Goal: Task Accomplishment & Management: Complete application form

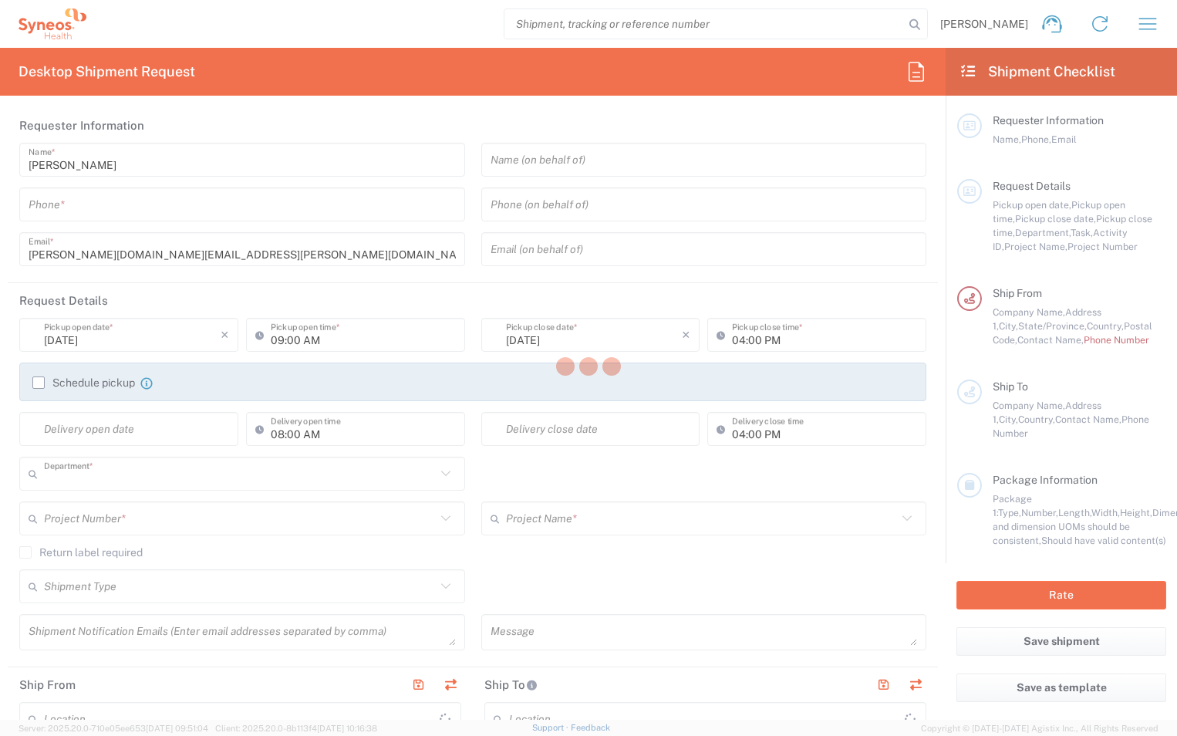
type input "6052"
type input "[US_STATE]"
type input "[GEOGRAPHIC_DATA]"
type input "Syneos Health Commercial Servi- [GEOGRAPHIC_DATA] [GEOGRAPHIC_DATA]"
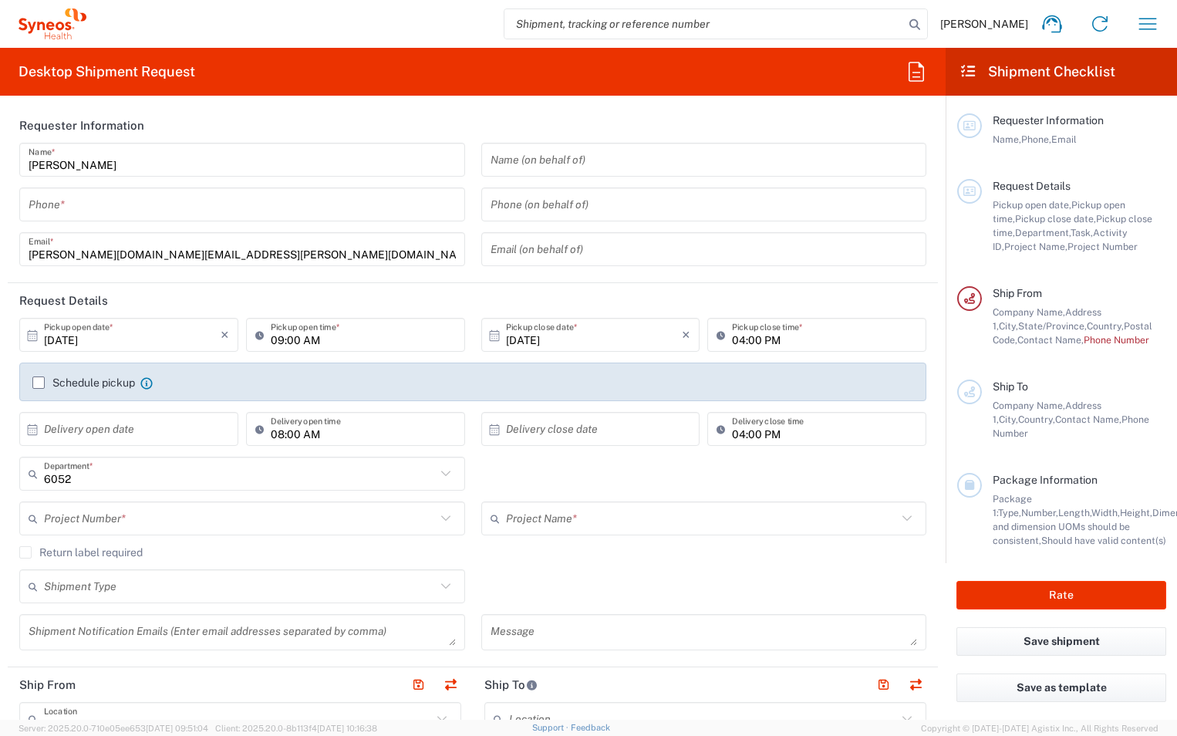
click at [35, 337] on icon at bounding box center [32, 336] width 14 height 14
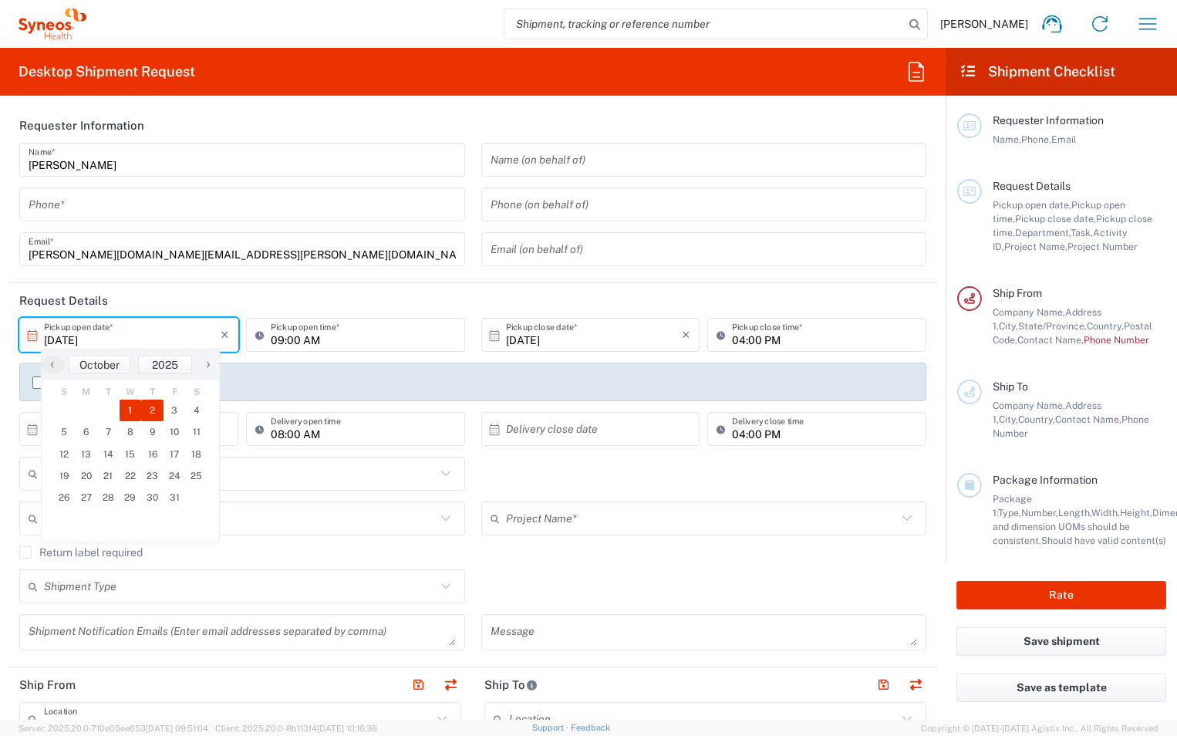
click at [156, 406] on span "2" at bounding box center [152, 411] width 22 height 22
type input "[DATE]"
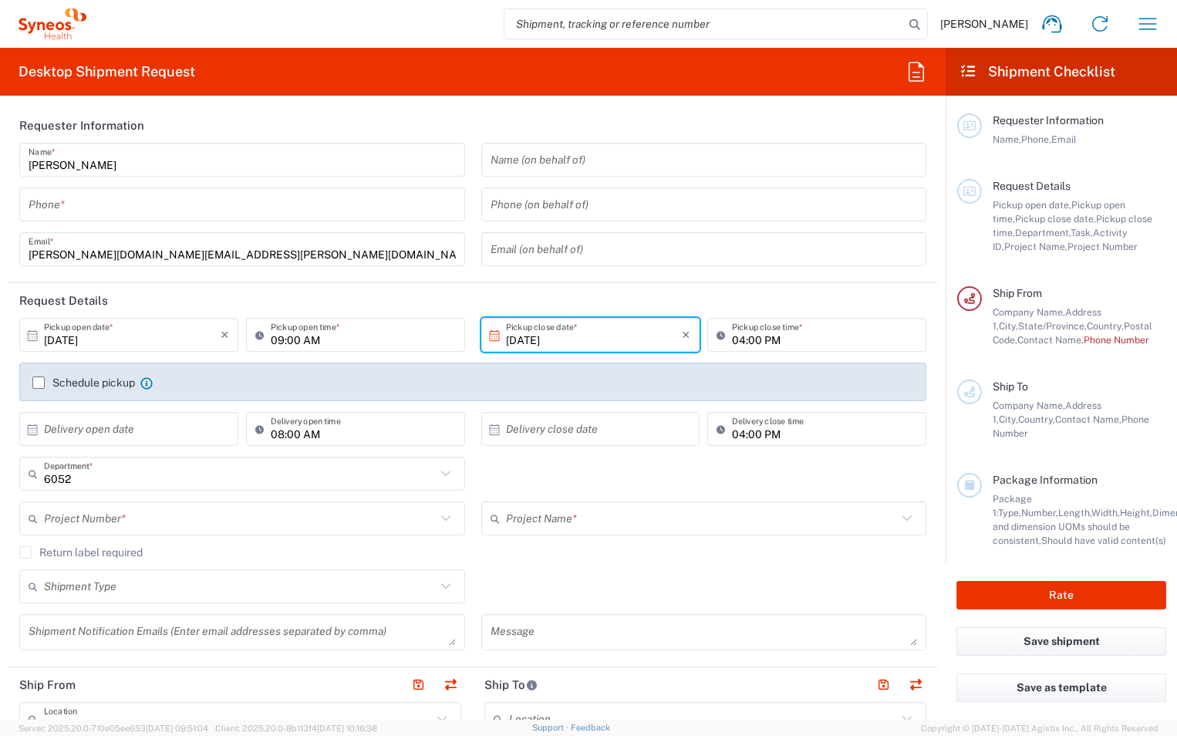
click at [810, 345] on input "04:00 PM" at bounding box center [824, 335] width 185 height 27
click at [761, 335] on input "04:00 PM" at bounding box center [824, 335] width 185 height 27
click at [791, 332] on input "04:00 PM" at bounding box center [824, 335] width 185 height 27
click at [779, 330] on input "04:00 PM" at bounding box center [824, 335] width 185 height 27
click at [778, 341] on input "04:00 PM" at bounding box center [824, 335] width 185 height 27
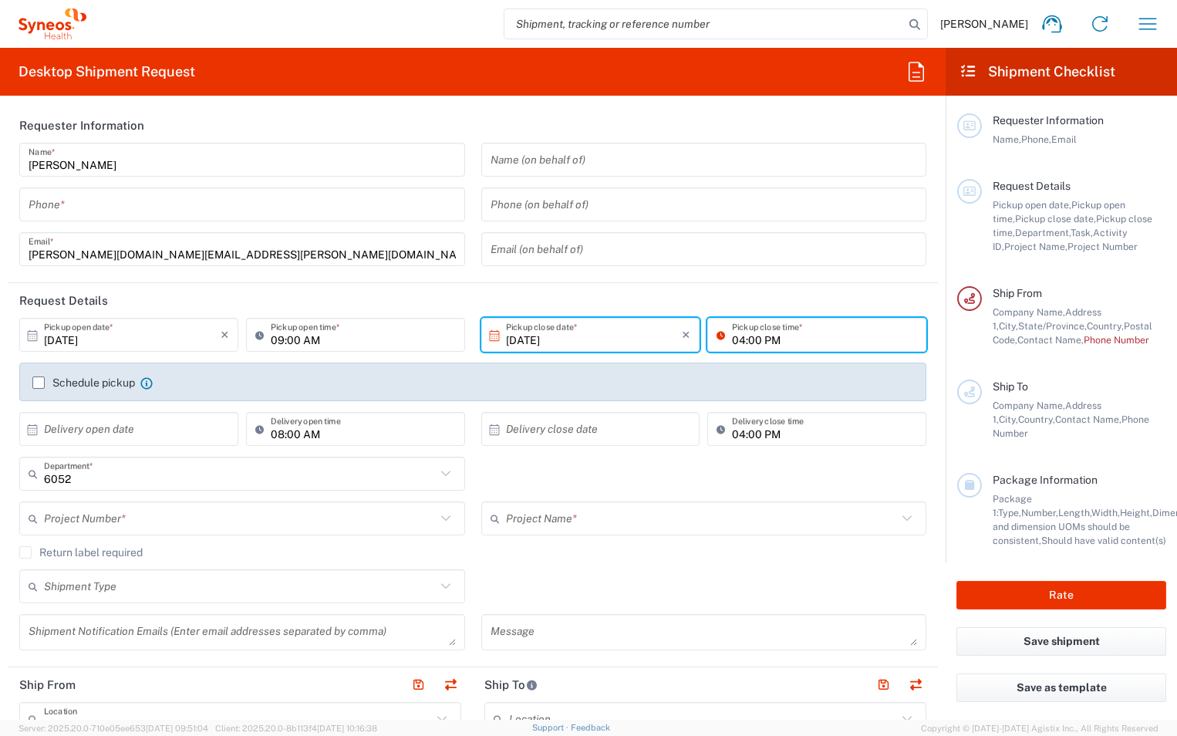
click at [732, 341] on input "04:00 PM" at bounding box center [824, 335] width 185 height 27
type input "02:00 PM"
click at [453, 288] on header "Request Details" at bounding box center [473, 300] width 930 height 35
click at [36, 383] on label "Schedule pickup" at bounding box center [83, 382] width 103 height 12
click at [39, 383] on input "Schedule pickup" at bounding box center [39, 383] width 0 height 0
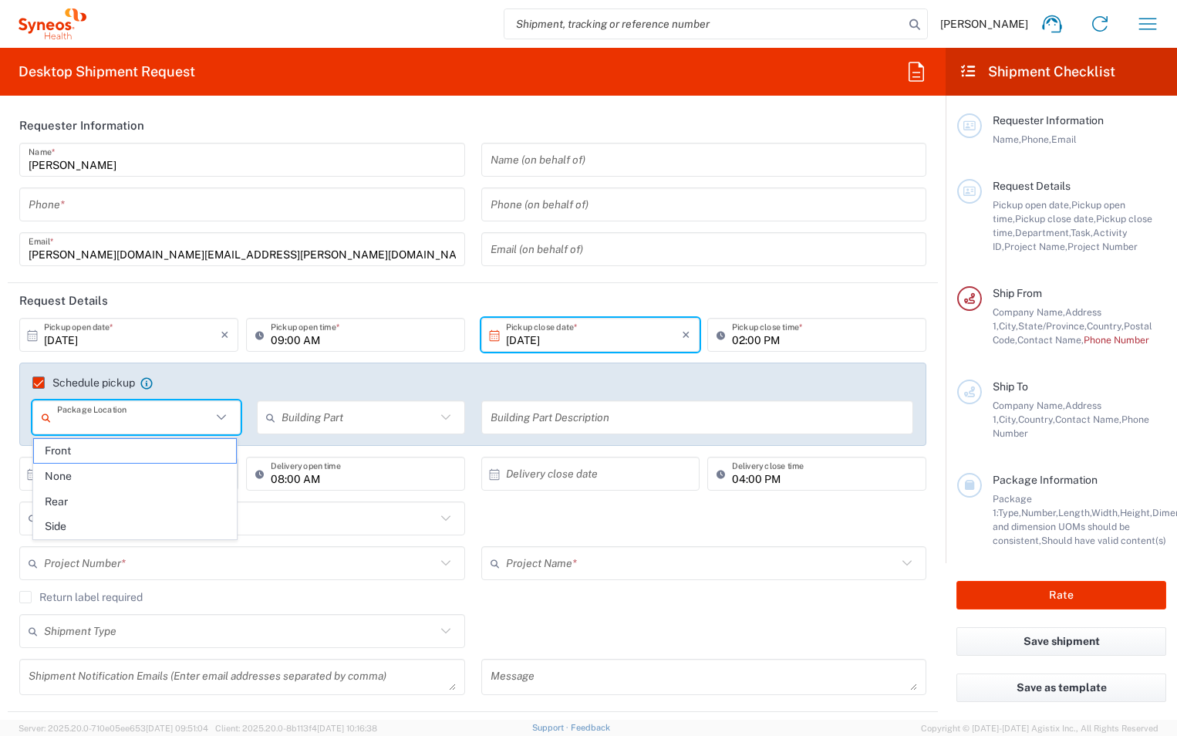
click at [119, 415] on input "text" at bounding box center [134, 417] width 154 height 27
click at [79, 446] on span "Front" at bounding box center [135, 451] width 202 height 24
type input "Front"
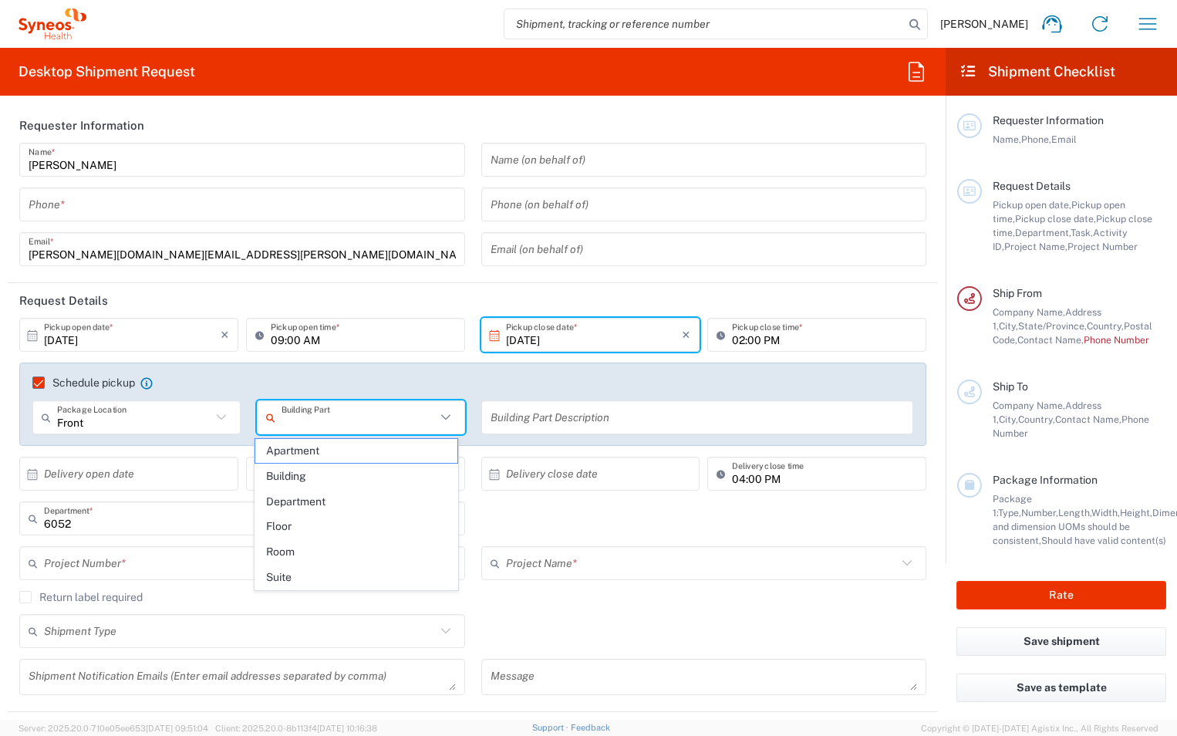
click at [325, 419] on input "text" at bounding box center [359, 417] width 154 height 27
click at [336, 453] on span "Apartment" at bounding box center [356, 451] width 202 height 24
type input "Apartment"
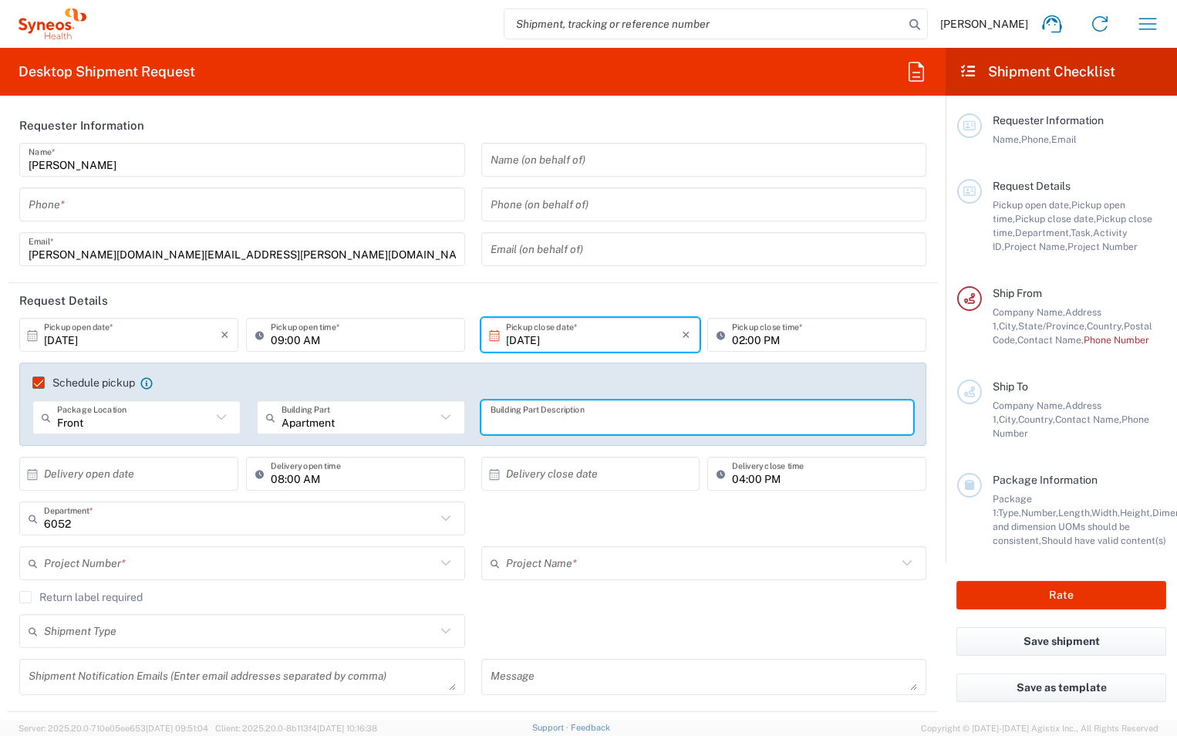
click at [544, 410] on input "text" at bounding box center [698, 417] width 414 height 27
type input "Multi Family"
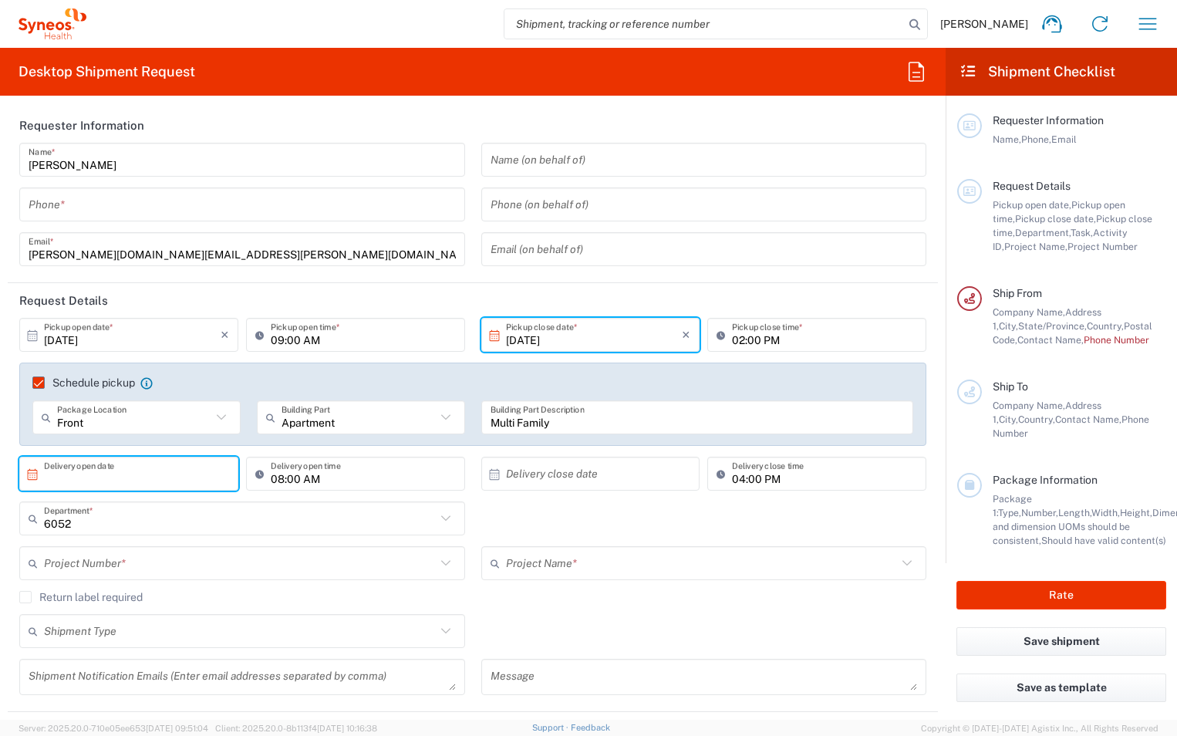
click at [133, 477] on input "text" at bounding box center [132, 473] width 177 height 27
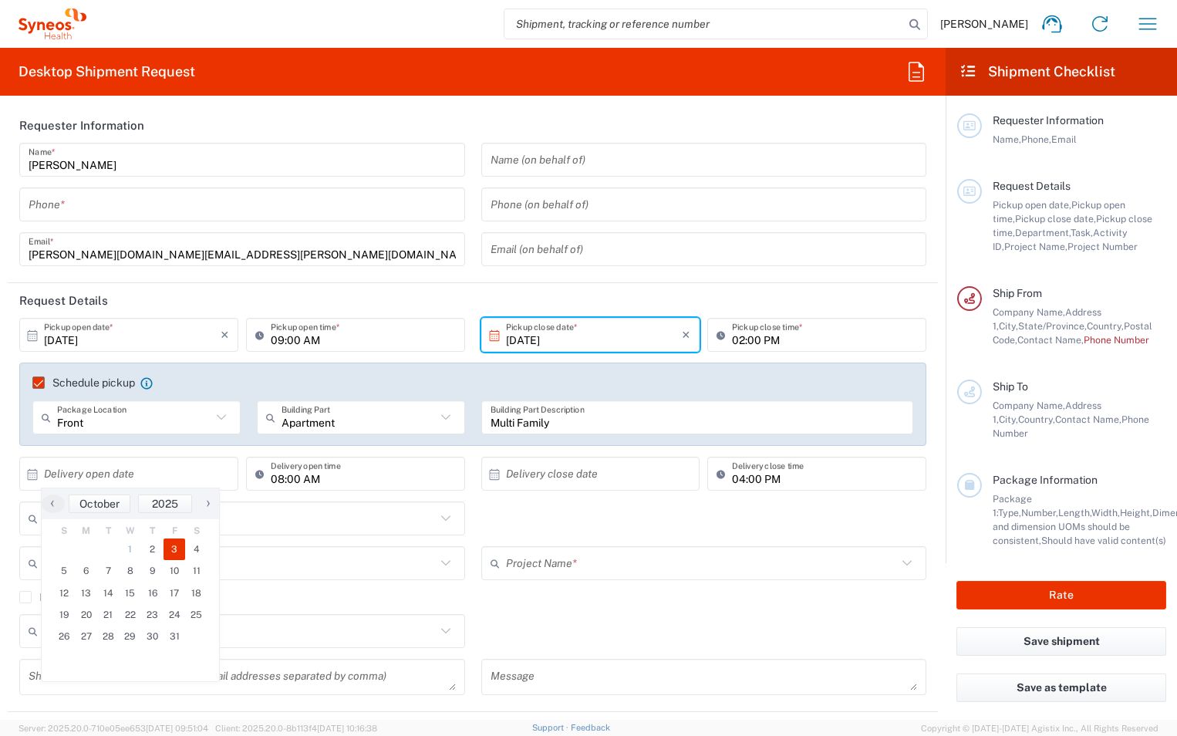
click at [172, 544] on span "3" at bounding box center [175, 549] width 22 height 22
type input "[DATE]"
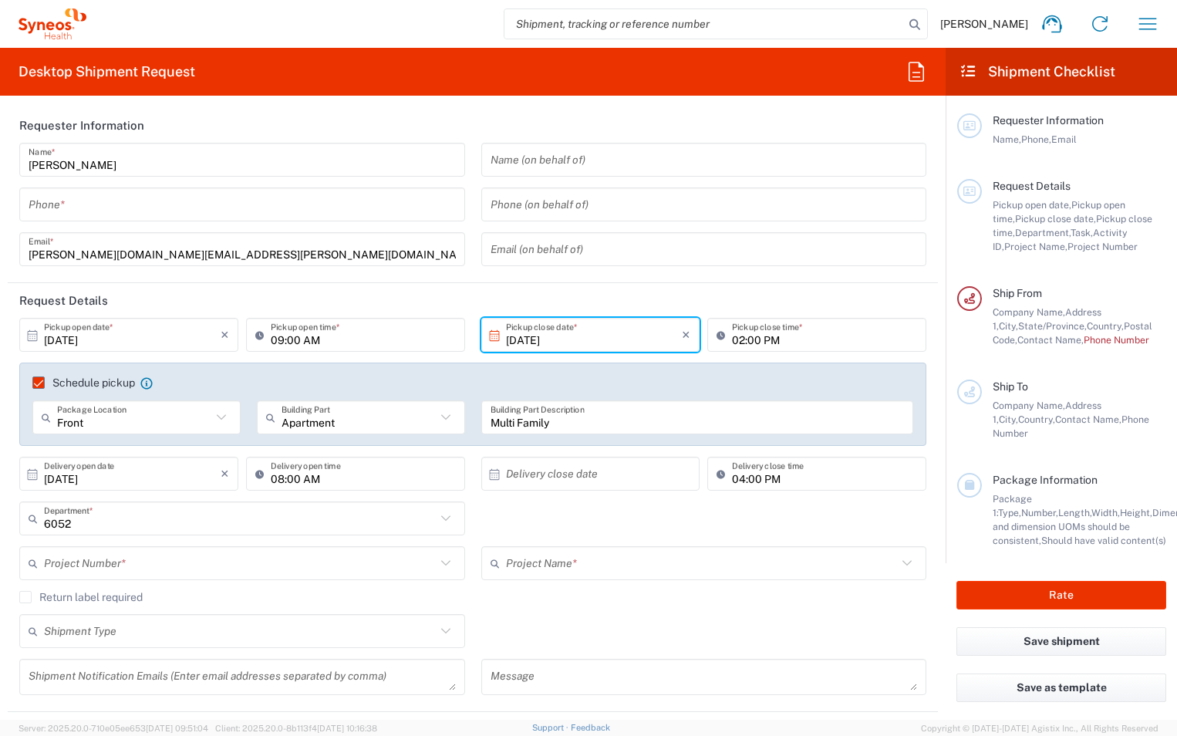
click at [548, 482] on input "text" at bounding box center [594, 473] width 177 height 27
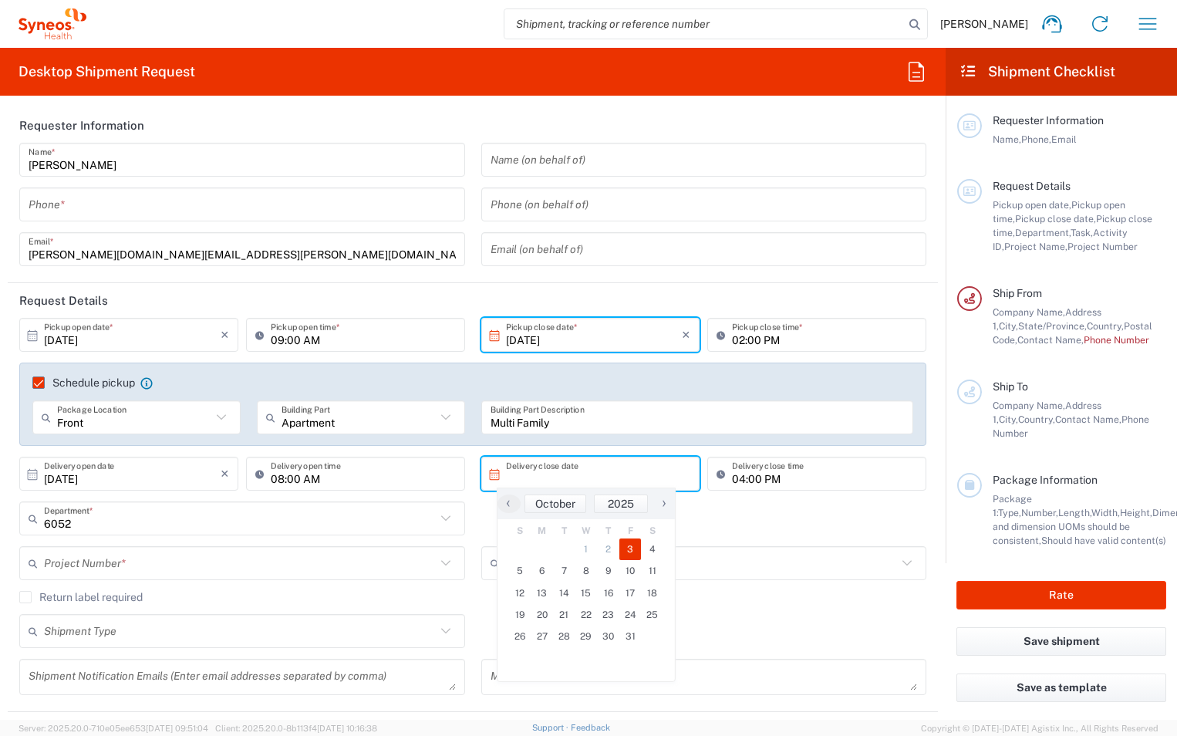
click at [627, 545] on span "3" at bounding box center [630, 549] width 22 height 22
type input "[DATE]"
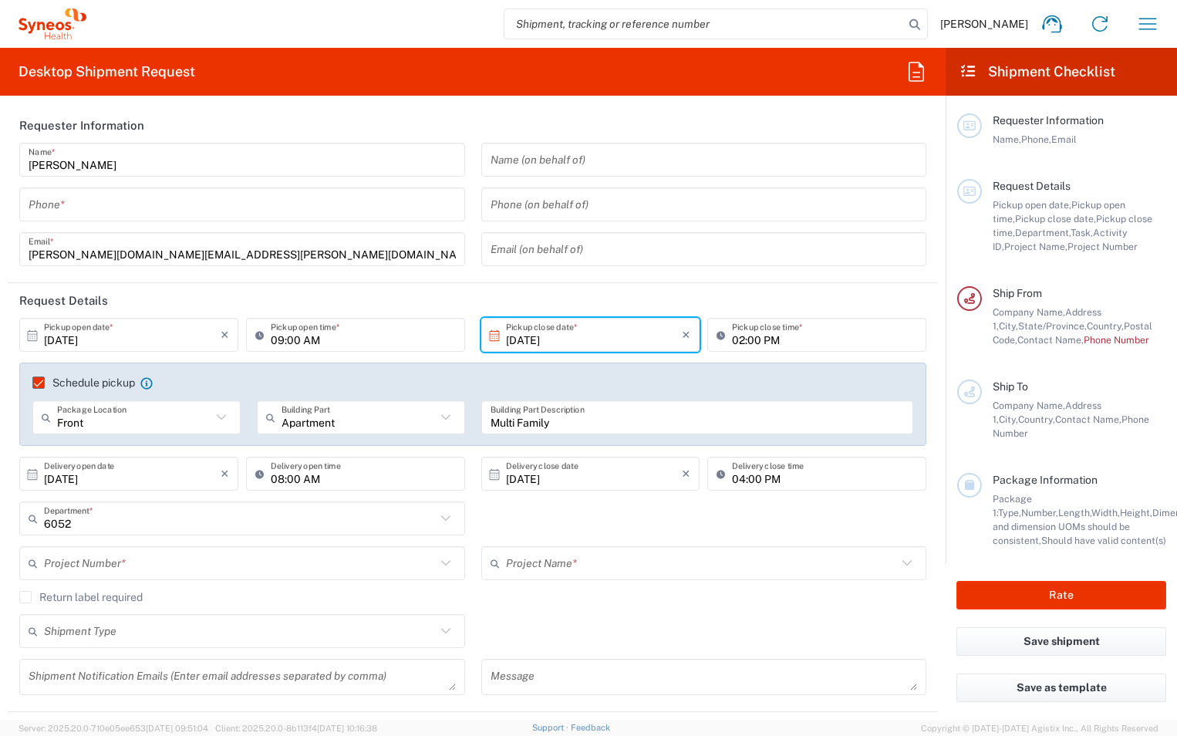
click at [322, 561] on input "text" at bounding box center [240, 563] width 392 height 27
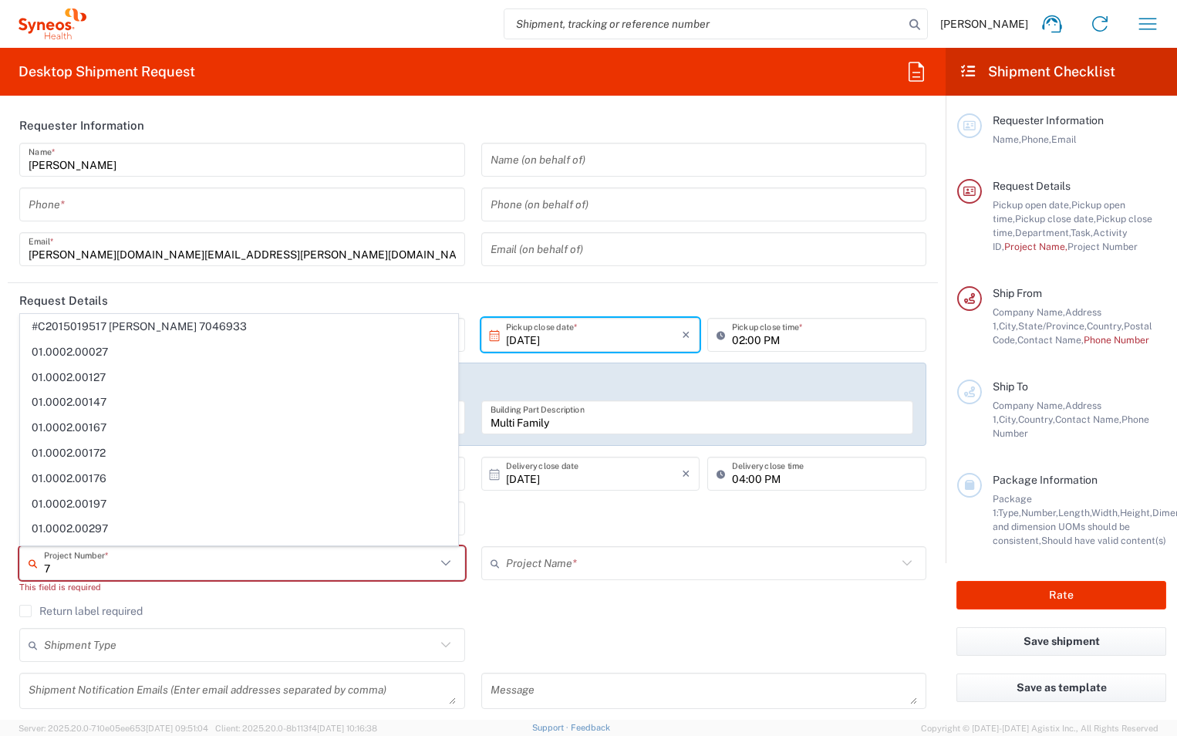
type input "7"
